Goal: Task Accomplishment & Management: Use online tool/utility

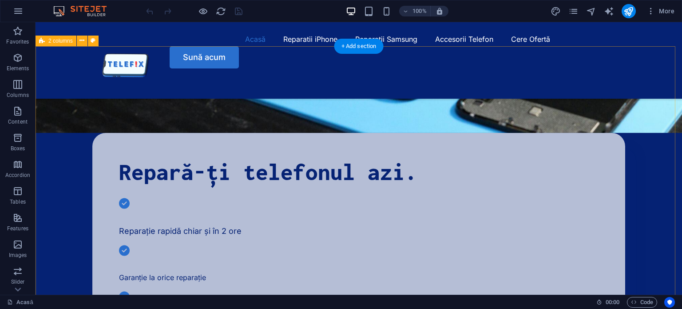
scroll to position [266, 0]
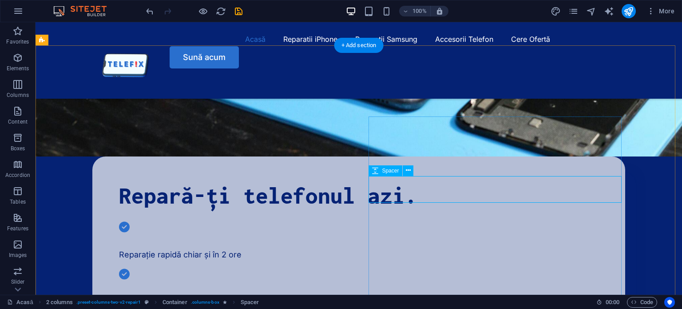
select select "px"
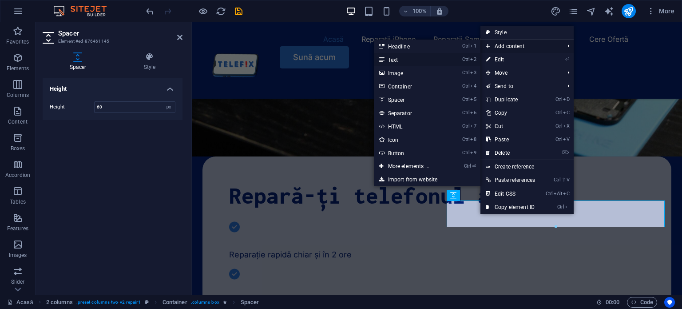
click at [410, 62] on link "Ctrl 2 Text" at bounding box center [410, 59] width 73 height 13
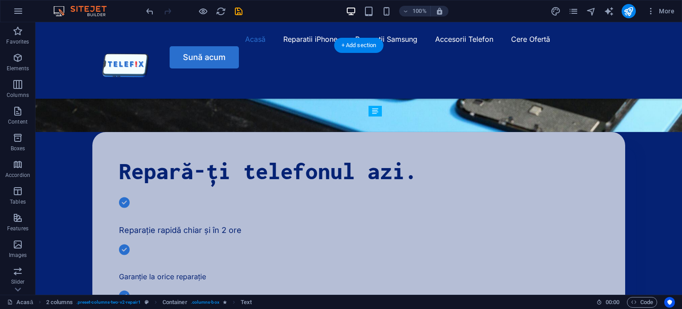
drag, startPoint x: 569, startPoint y: 209, endPoint x: 569, endPoint y: 198, distance: 11.1
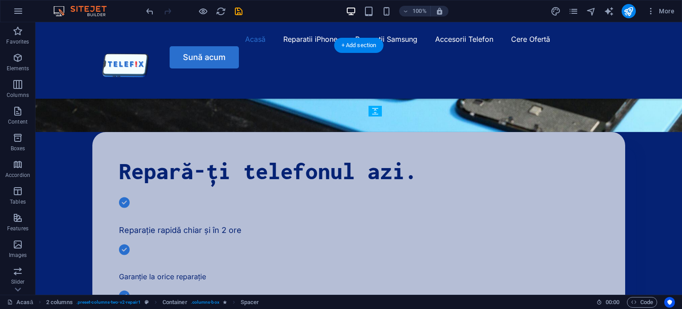
drag, startPoint x: 440, startPoint y: 193, endPoint x: 425, endPoint y: 213, distance: 25.4
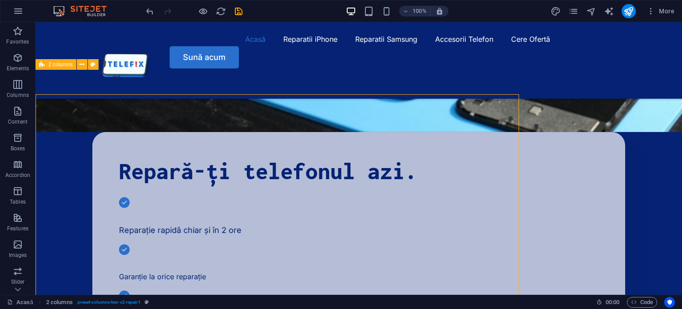
scroll to position [241, 0]
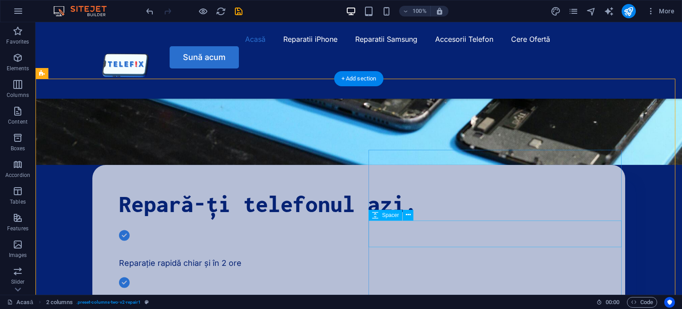
scroll to position [233, 0]
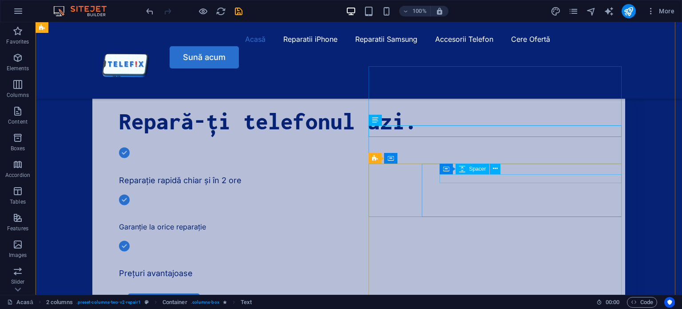
scroll to position [315, 0]
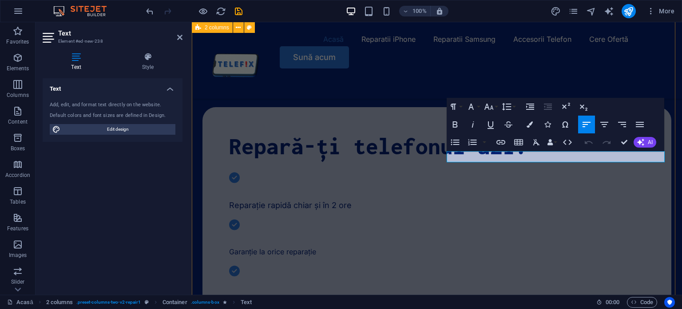
drag, startPoint x: 645, startPoint y: 154, endPoint x: 430, endPoint y: 157, distance: 215.5
